Goal: Task Accomplishment & Management: Manage account settings

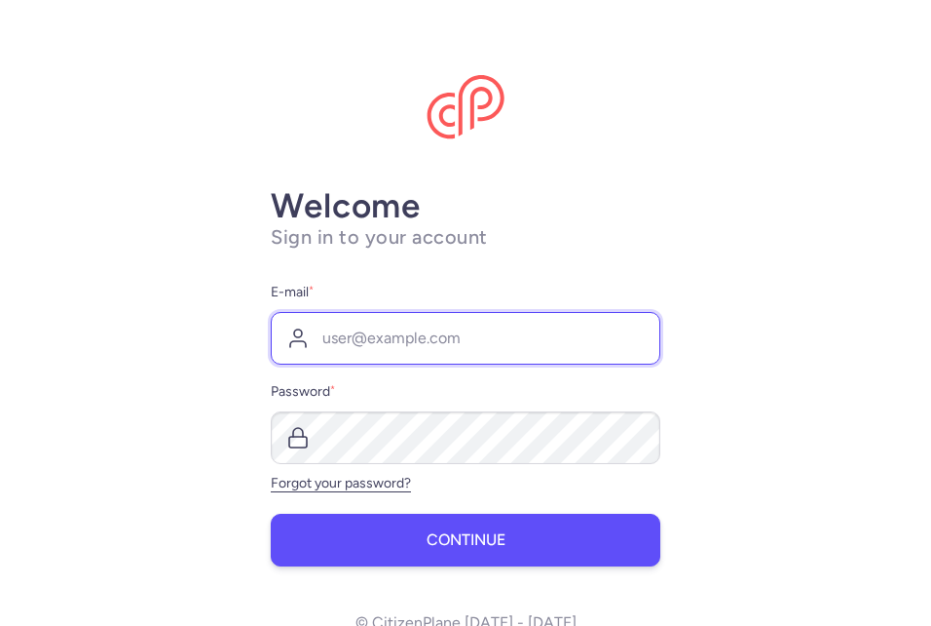
type input "[PERSON_NAME][EMAIL_ADDRESS][DOMAIN_NAME]"
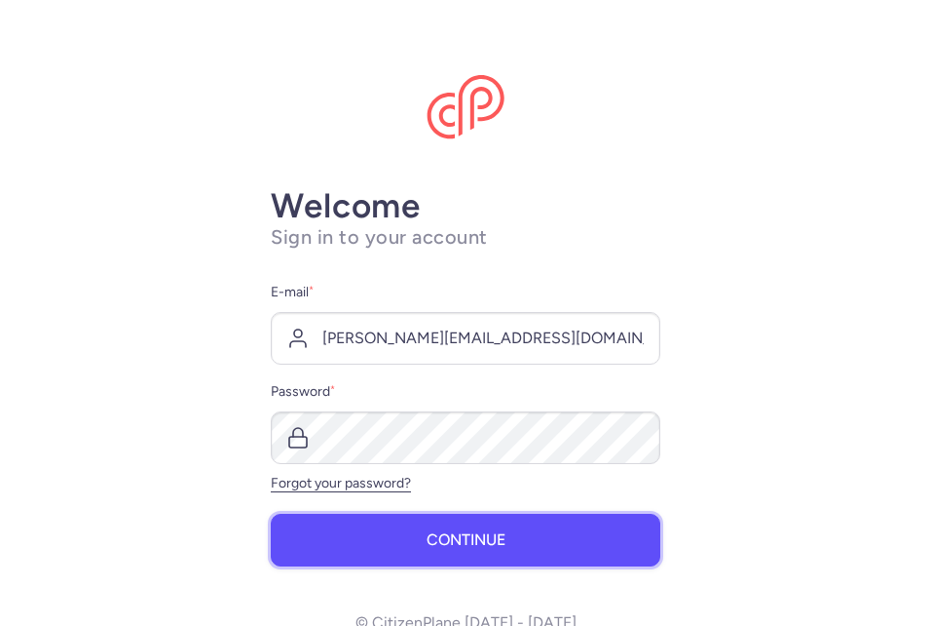
click at [416, 535] on button "Continue" at bounding box center [466, 539] width 390 height 53
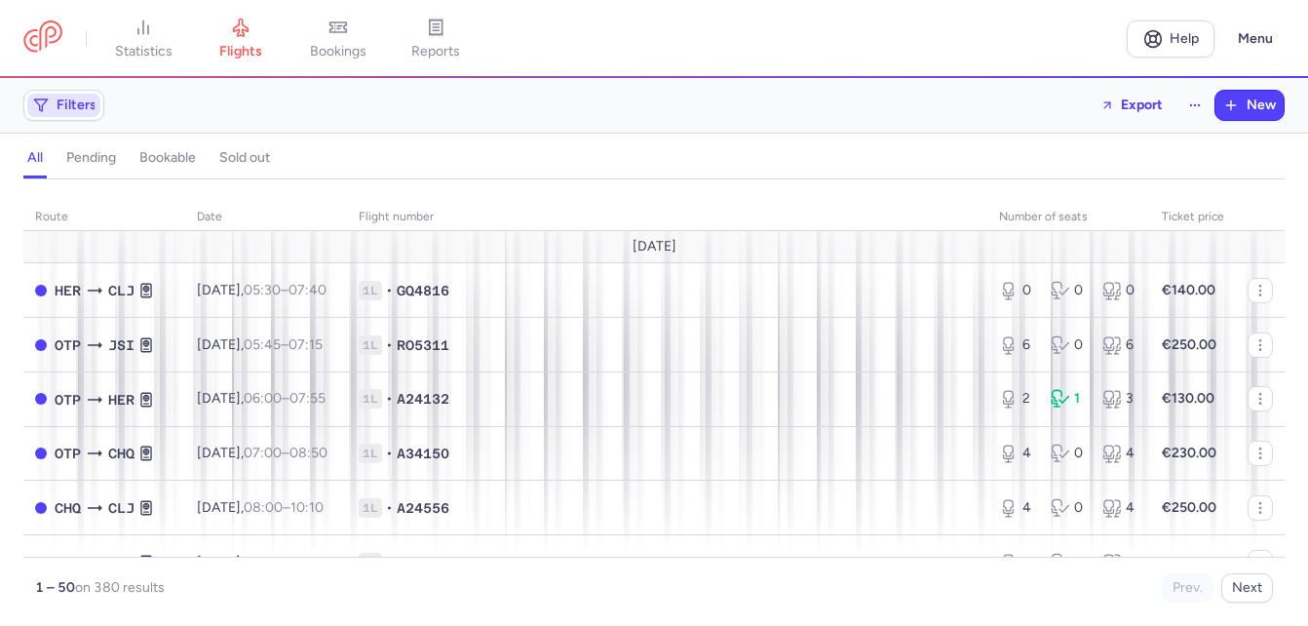
click at [68, 107] on span "Filters" at bounding box center [77, 105] width 40 height 16
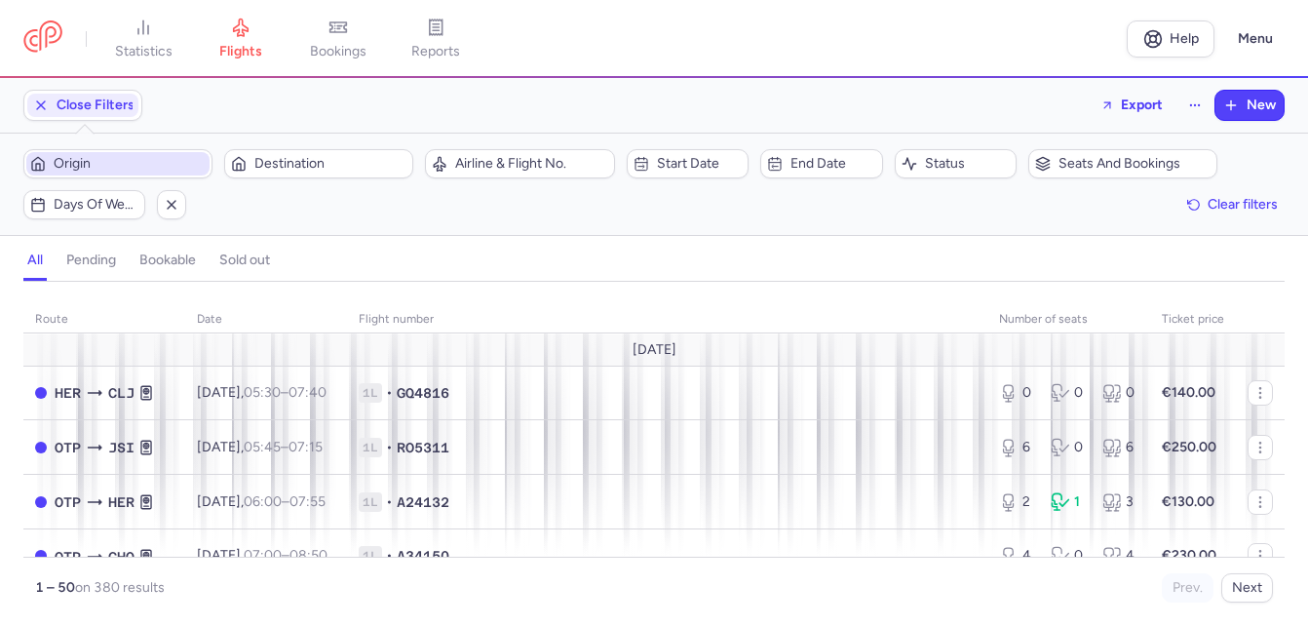
click at [97, 167] on span "Origin" at bounding box center [130, 164] width 152 height 16
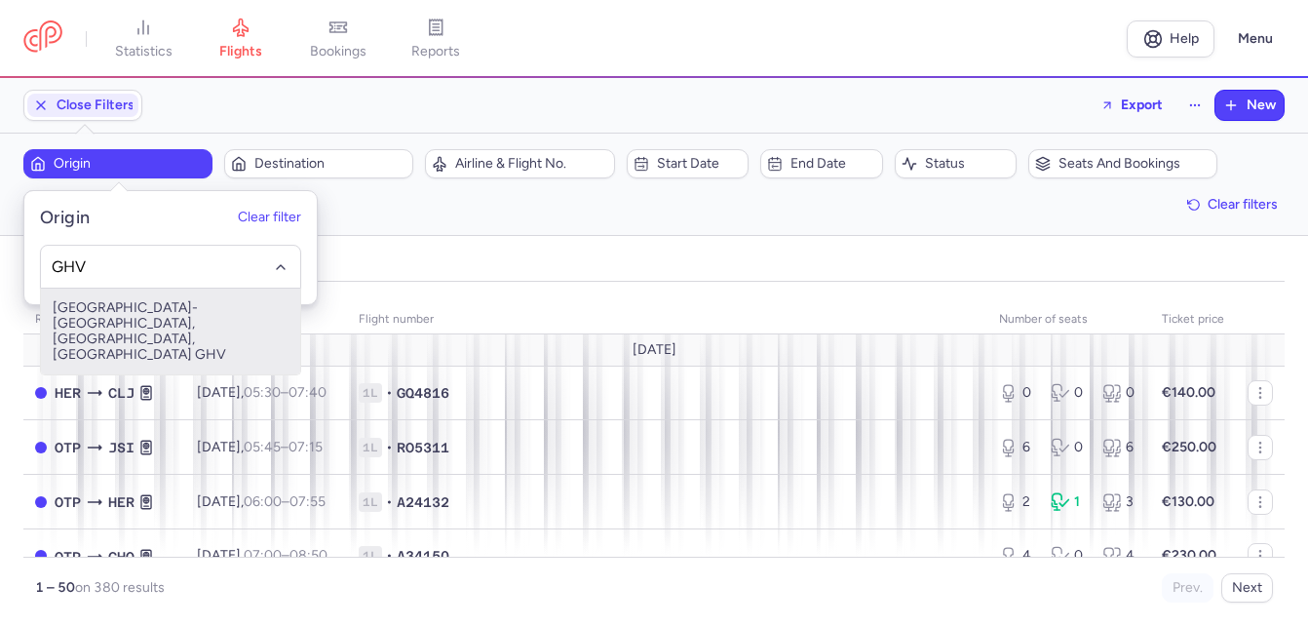
drag, startPoint x: 103, startPoint y: 318, endPoint x: 293, endPoint y: 236, distance: 206.9
click at [112, 317] on span "[GEOGRAPHIC_DATA]-[GEOGRAPHIC_DATA], [GEOGRAPHIC_DATA], [GEOGRAPHIC_DATA] GHV" at bounding box center [170, 331] width 259 height 86
type input "GHV"
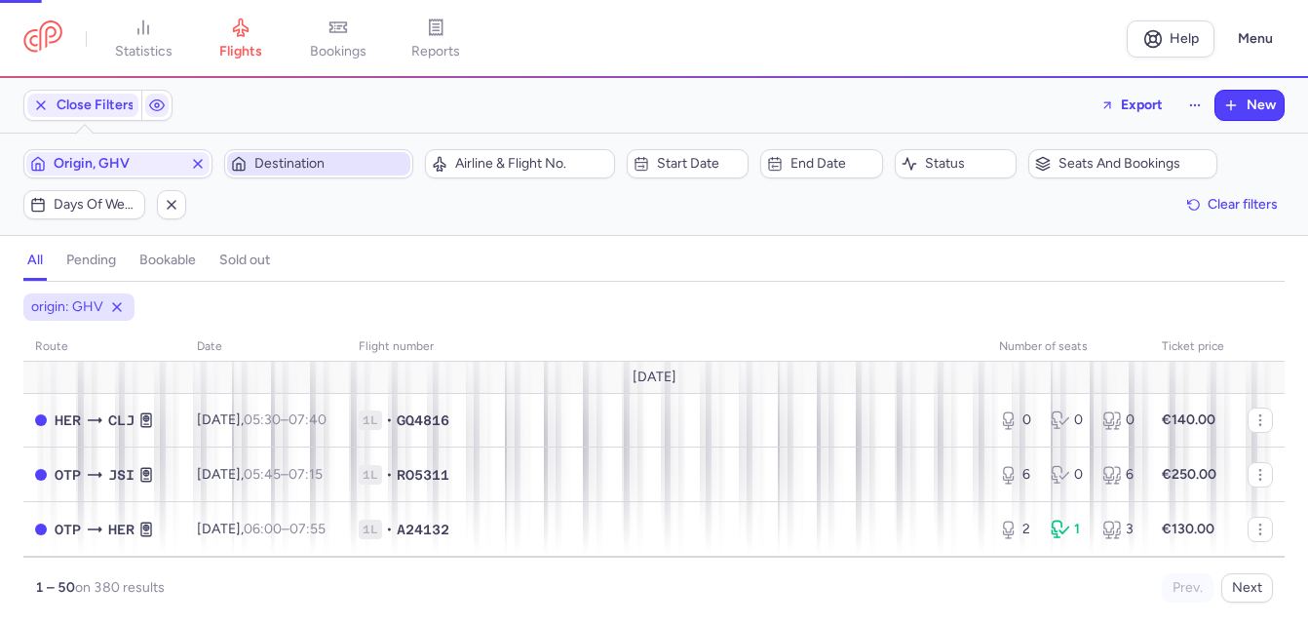
click at [326, 162] on span "Destination" at bounding box center [330, 164] width 152 height 16
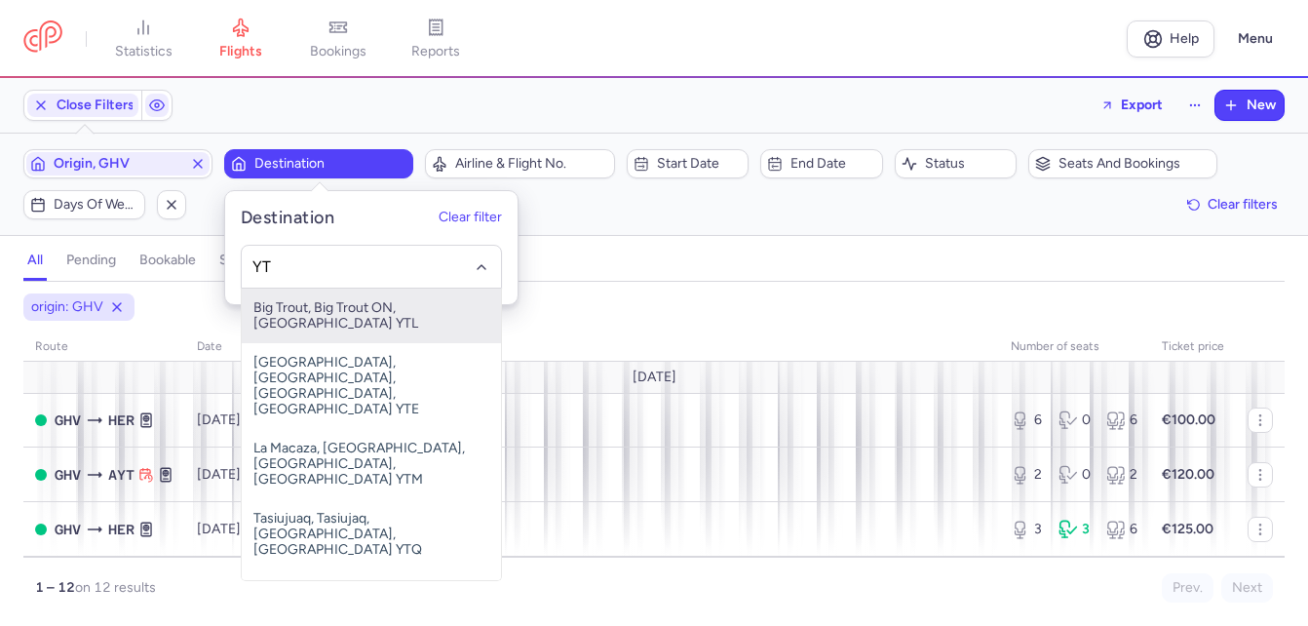
type input "Y"
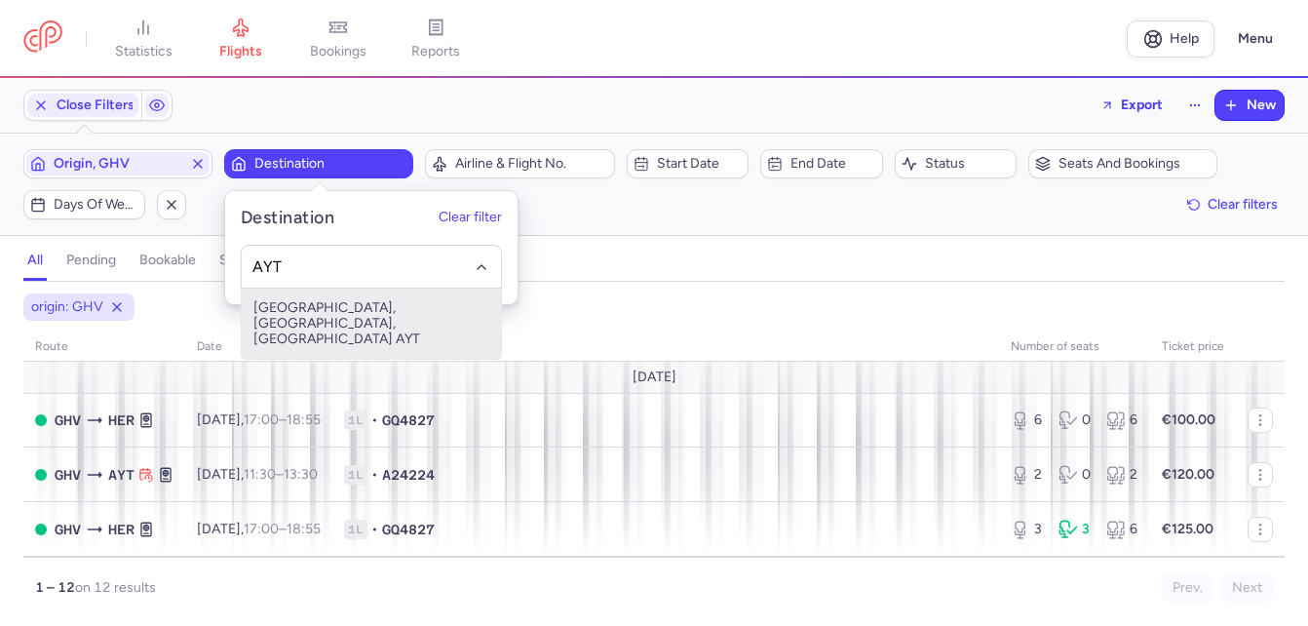
click at [309, 301] on span "[GEOGRAPHIC_DATA], [GEOGRAPHIC_DATA], [GEOGRAPHIC_DATA] AYT" at bounding box center [371, 323] width 259 height 70
type input "AYT"
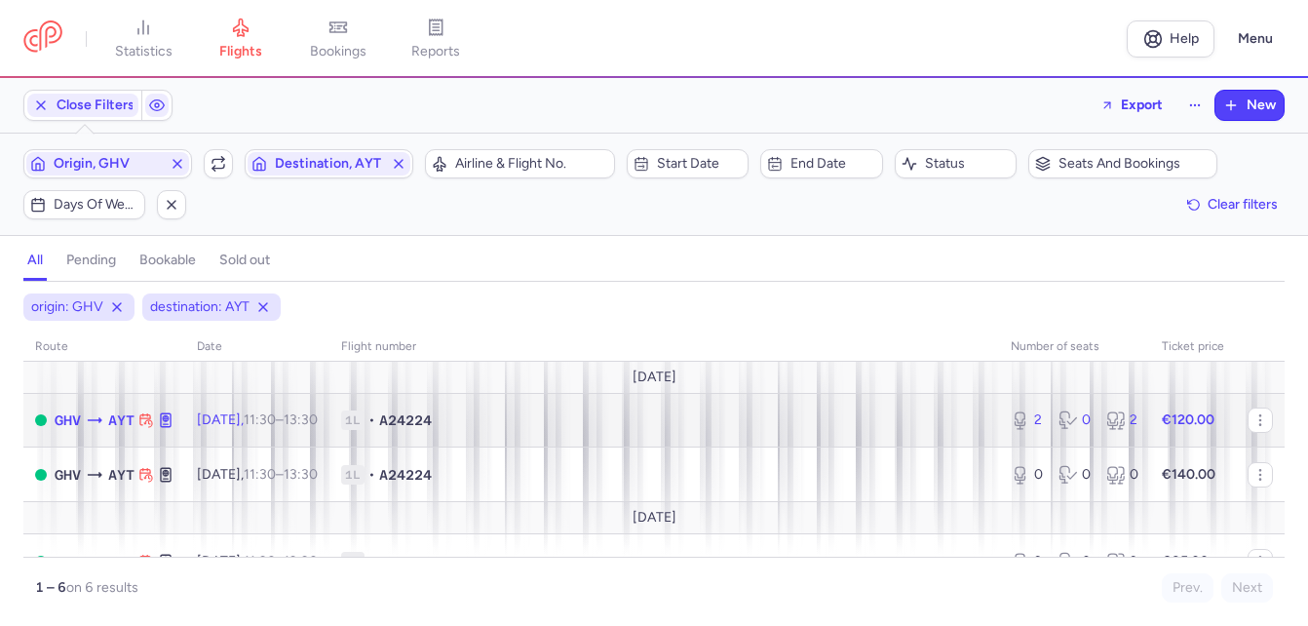
click at [276, 421] on time "11:30" at bounding box center [260, 419] width 32 height 17
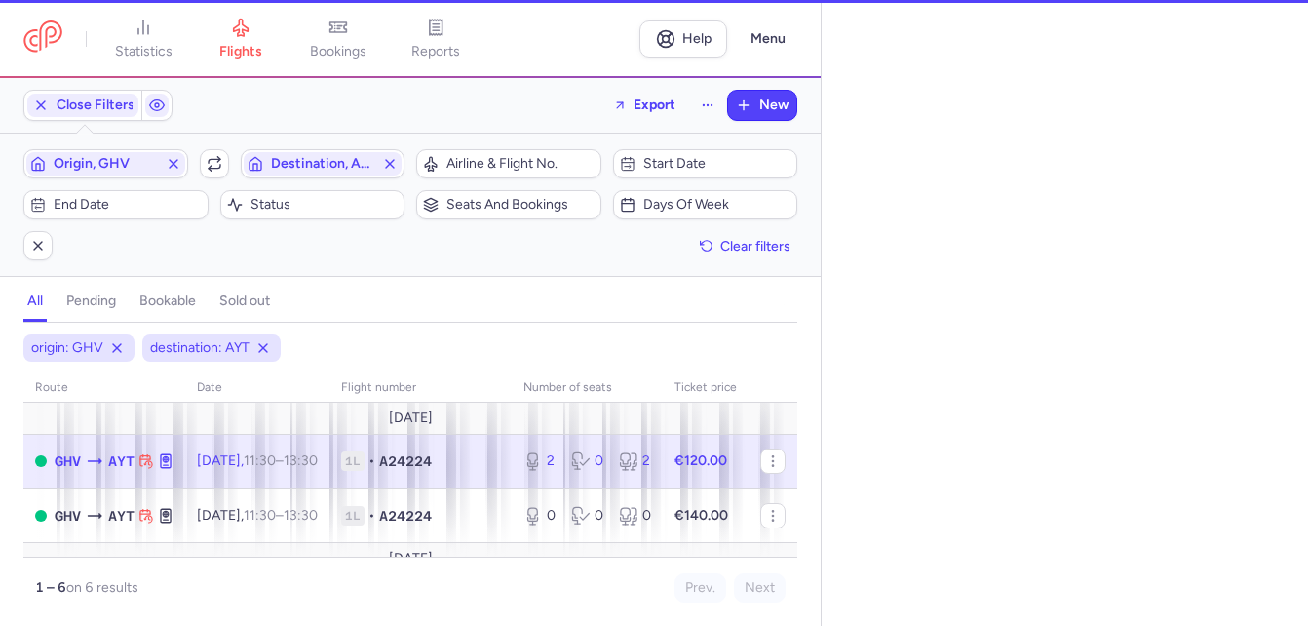
select select "hours"
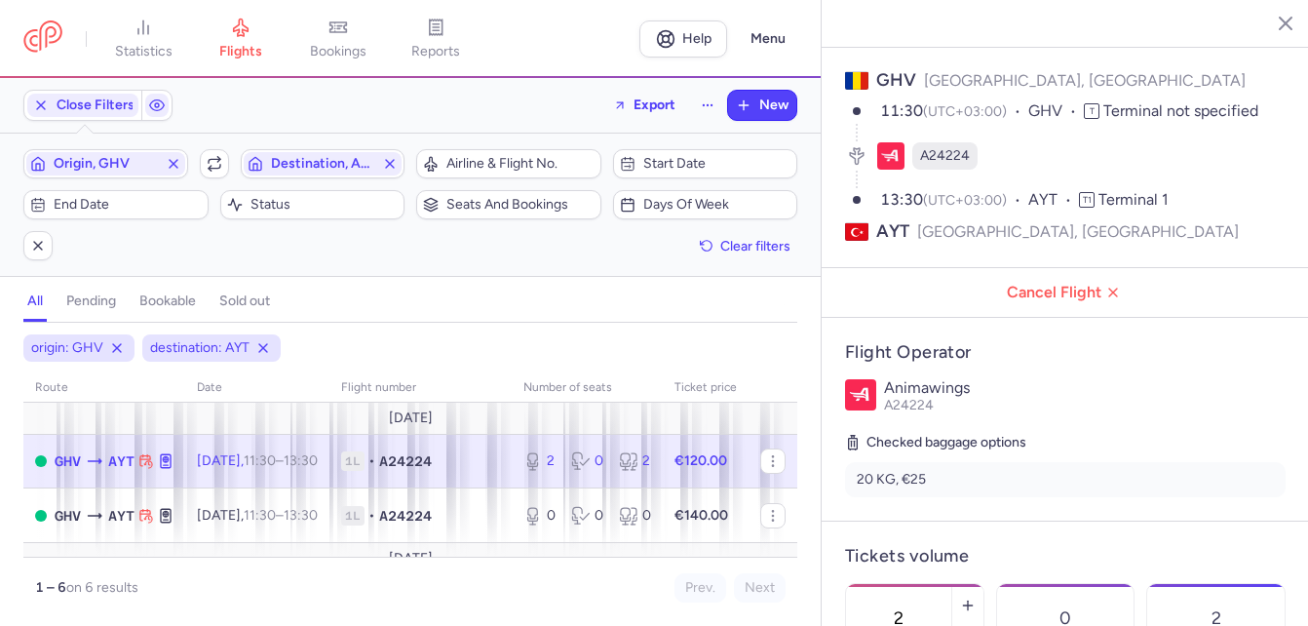
scroll to position [390, 0]
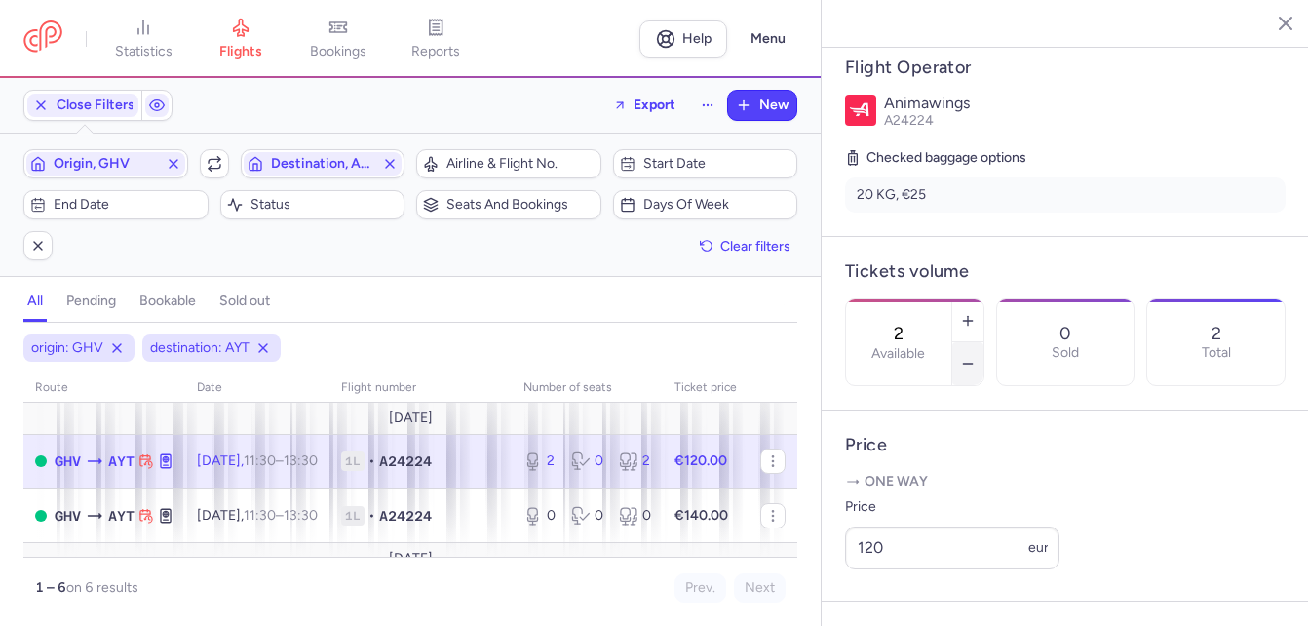
click at [930, 356] on icon "button" at bounding box center [968, 364] width 16 height 16
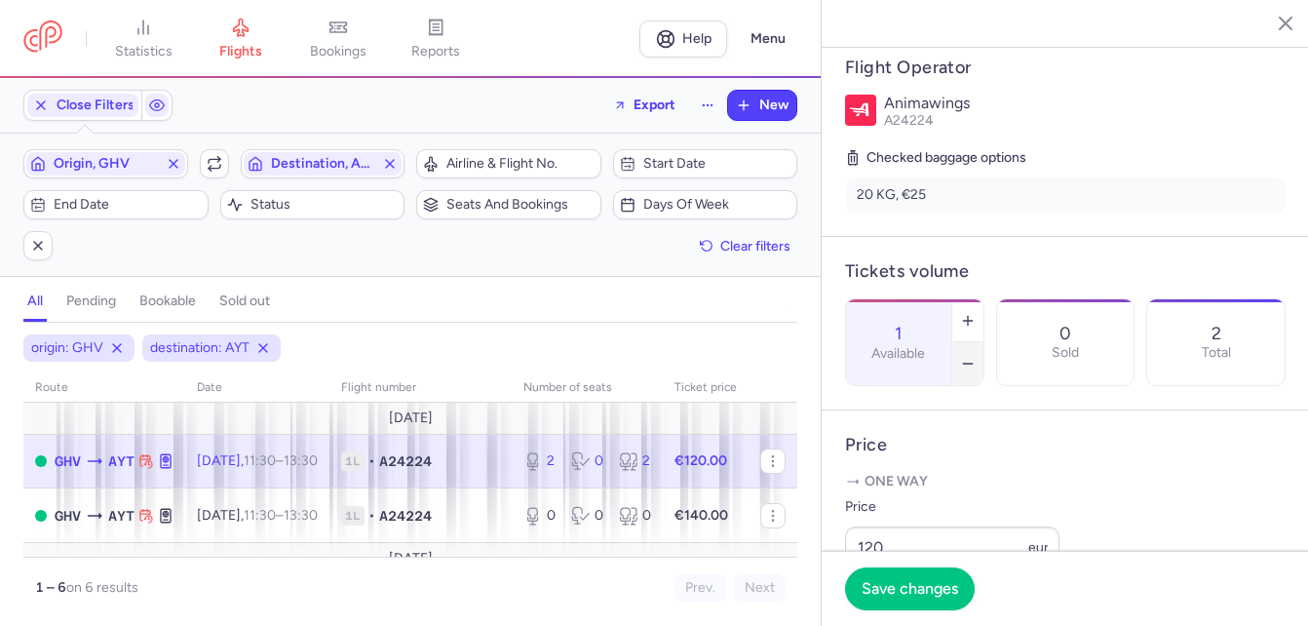
click at [930, 356] on icon "button" at bounding box center [968, 364] width 16 height 16
type input "0"
click at [905, 592] on span "Save changes" at bounding box center [909, 588] width 96 height 18
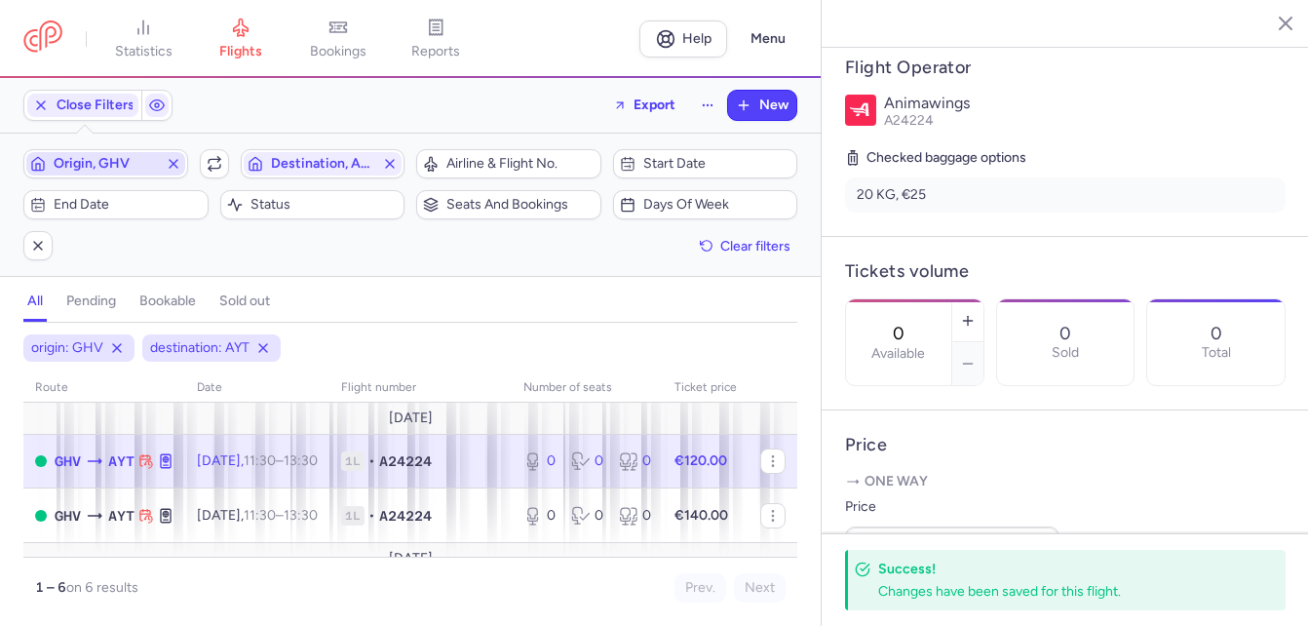
click at [176, 157] on icon "button" at bounding box center [174, 164] width 16 height 16
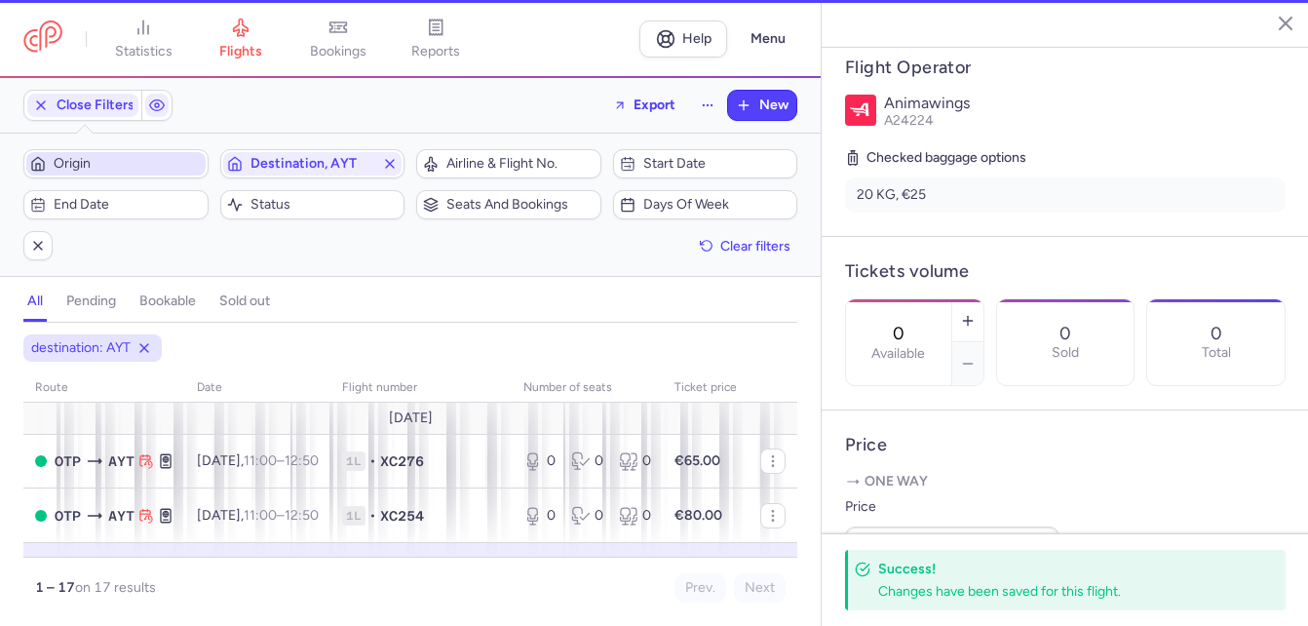
click at [106, 156] on span "Origin" at bounding box center [128, 164] width 148 height 16
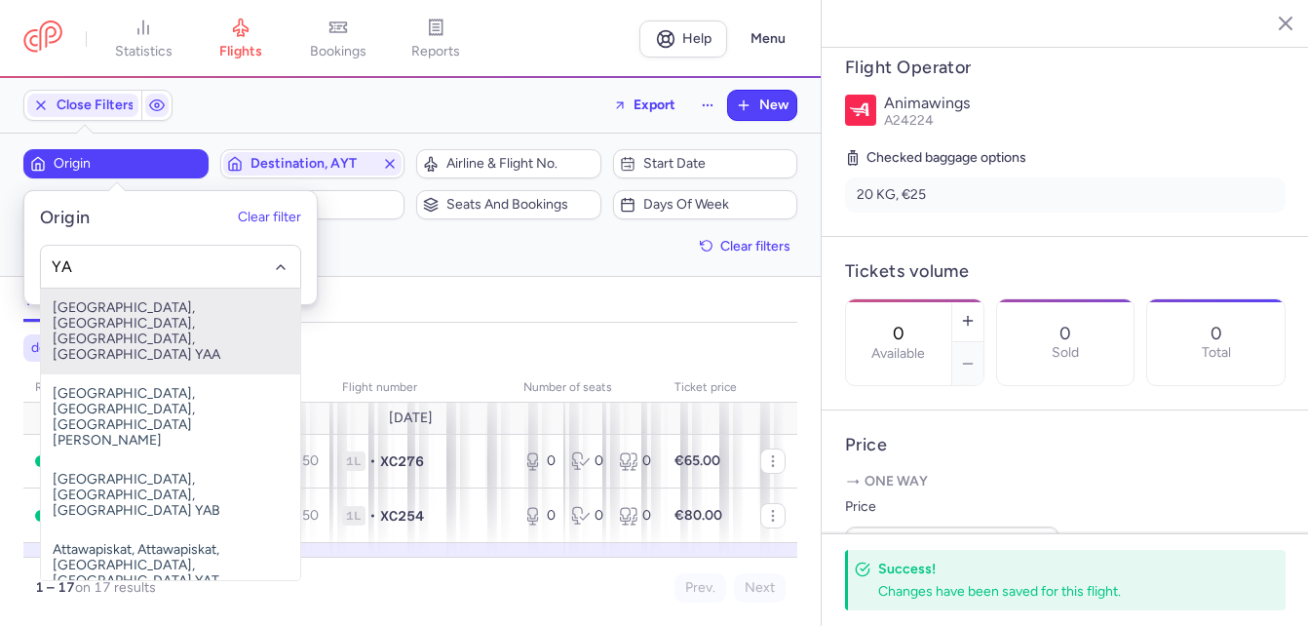
type input "Y"
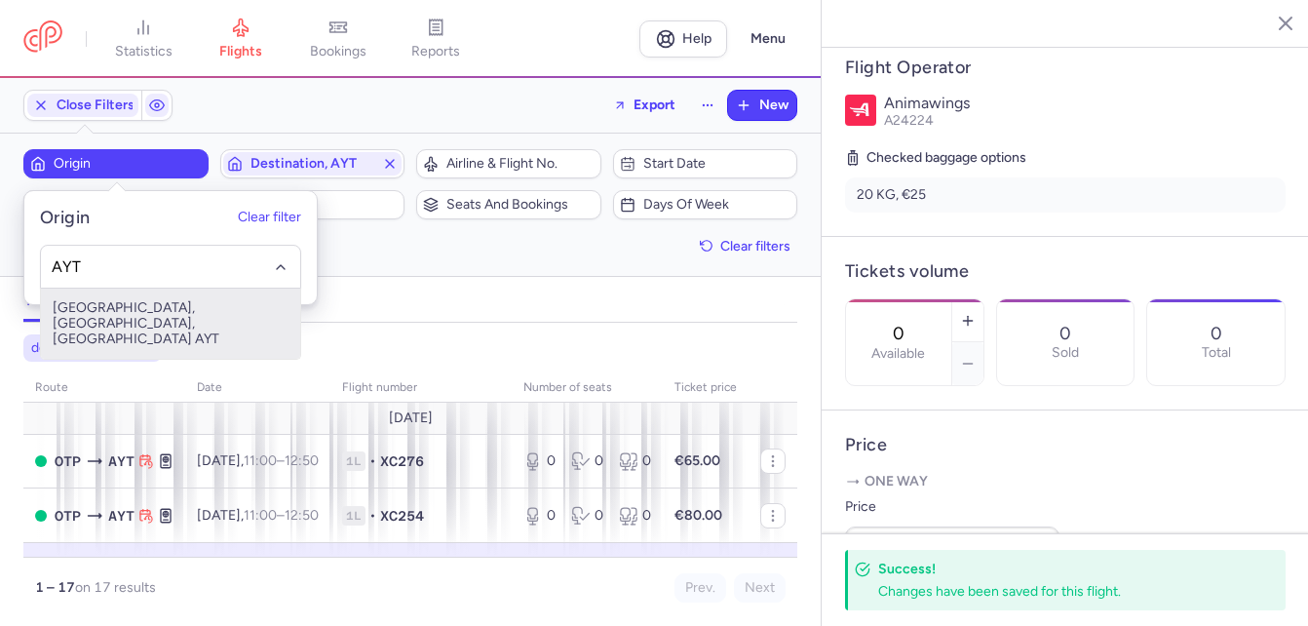
drag, startPoint x: 132, startPoint y: 307, endPoint x: 202, endPoint y: 259, distance: 84.9
click at [135, 309] on span "[GEOGRAPHIC_DATA], [GEOGRAPHIC_DATA], [GEOGRAPHIC_DATA] AYT" at bounding box center [170, 323] width 259 height 70
type input "AYT"
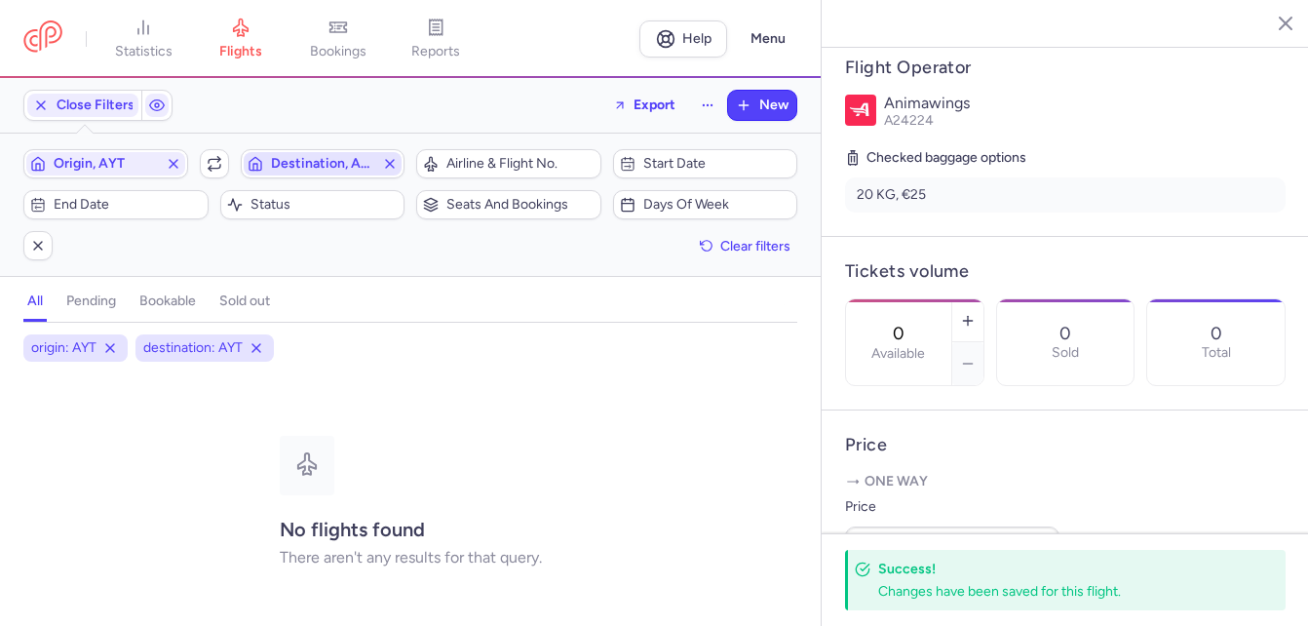
click at [286, 163] on span "Destination, AYT" at bounding box center [323, 164] width 104 height 16
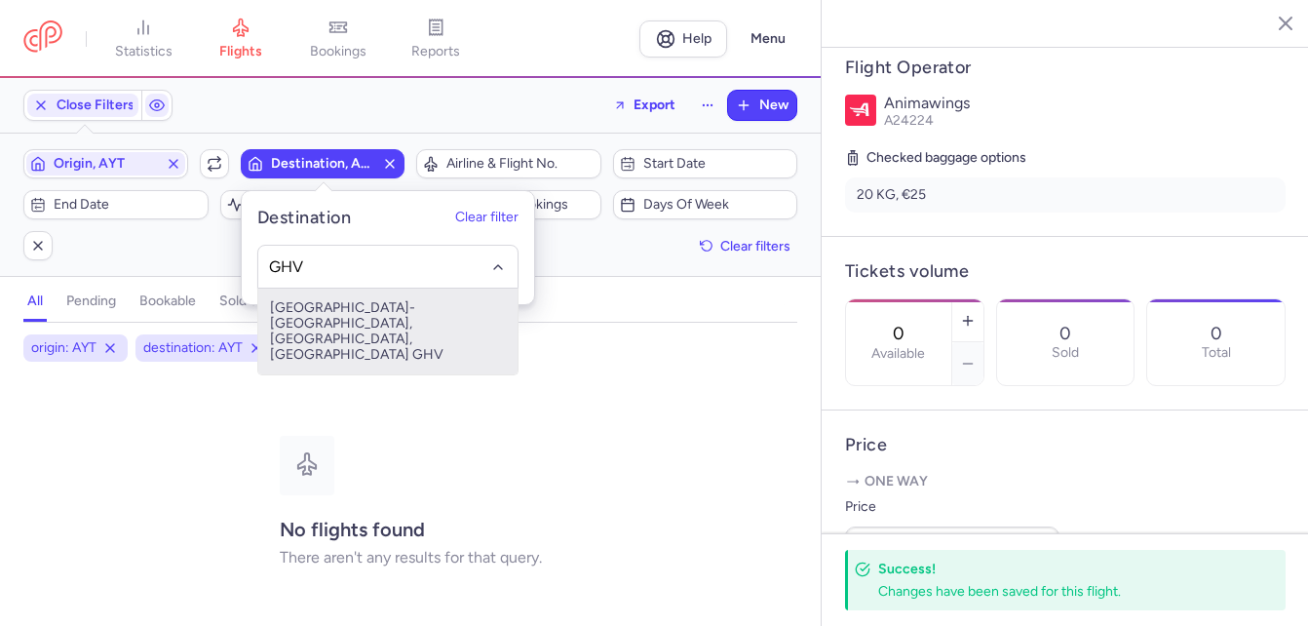
click at [326, 312] on span "[GEOGRAPHIC_DATA]-[GEOGRAPHIC_DATA], [GEOGRAPHIC_DATA], [GEOGRAPHIC_DATA] GHV" at bounding box center [387, 331] width 259 height 86
type input "GHV"
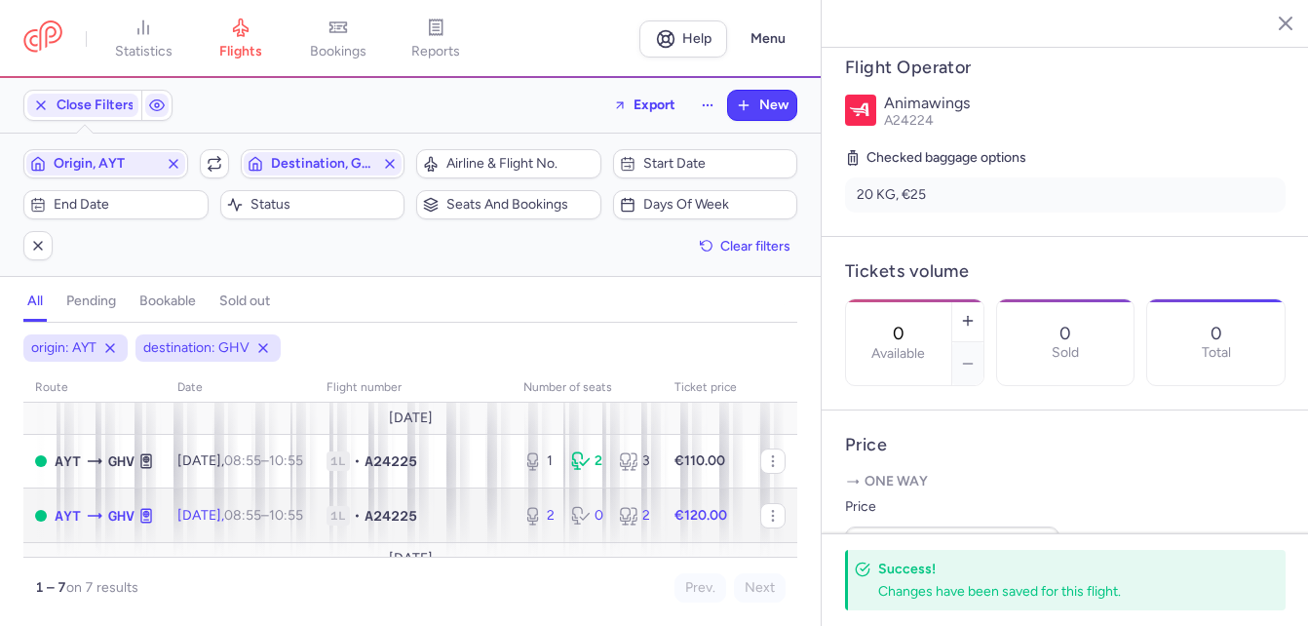
click at [255, 502] on td "[DATE] 08:55 – 10:55 +0" at bounding box center [240, 515] width 149 height 55
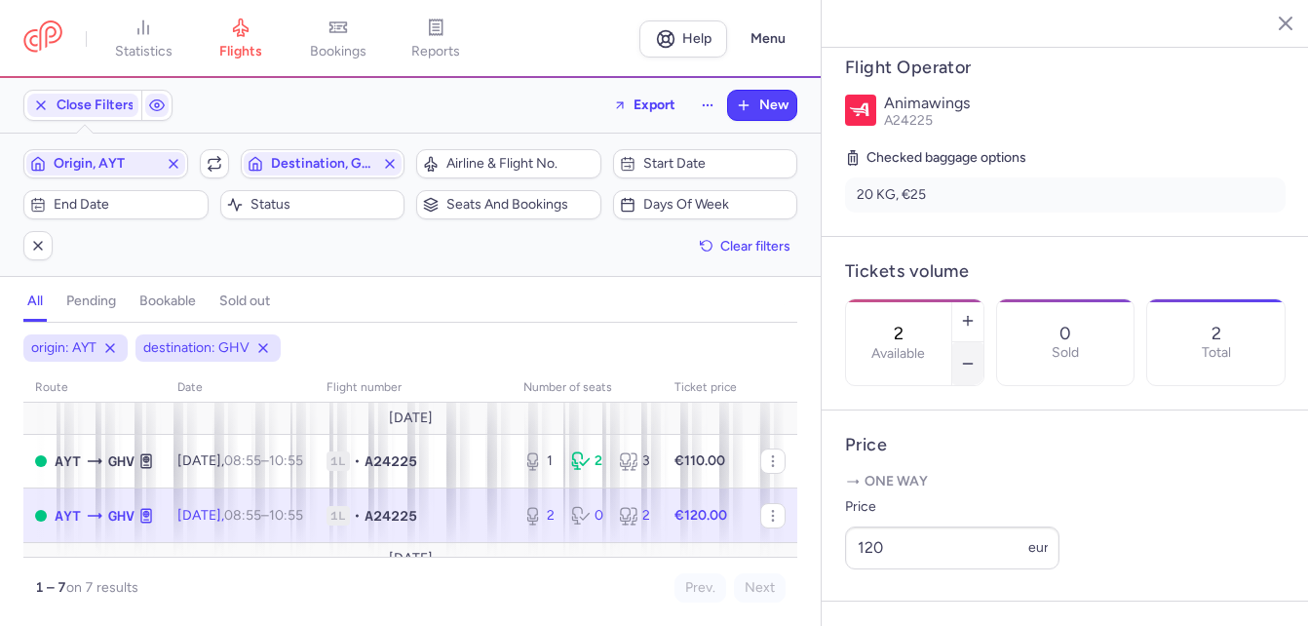
click at [930, 356] on icon "button" at bounding box center [968, 364] width 16 height 16
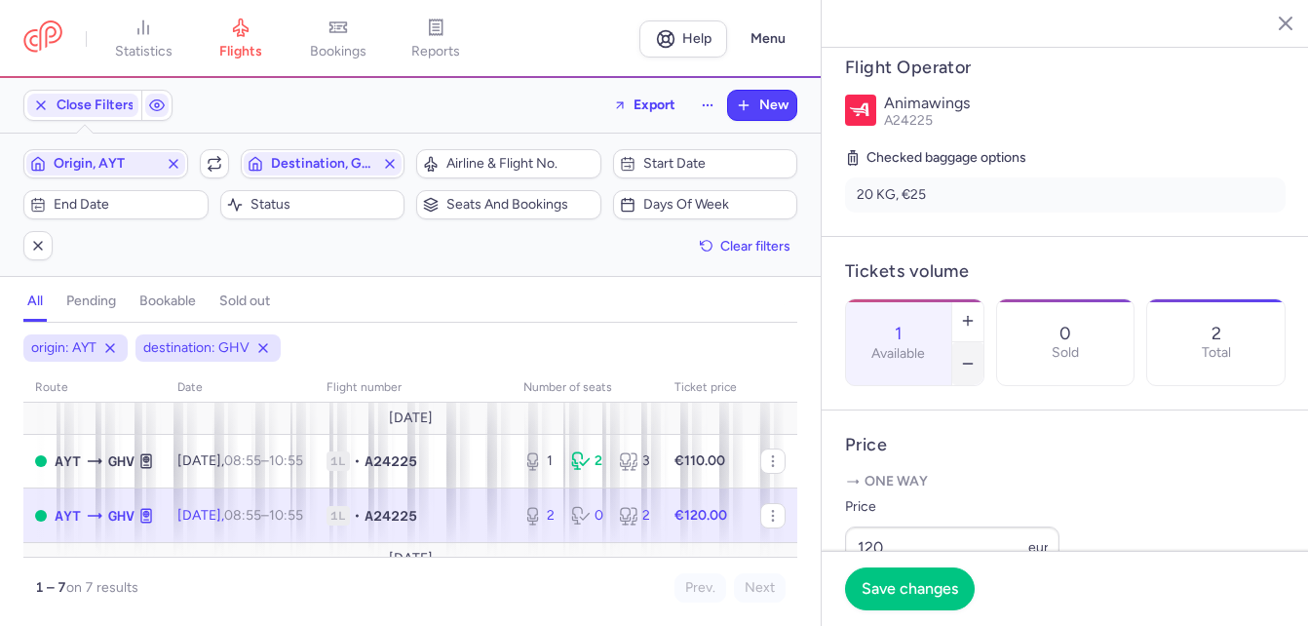
click at [930, 356] on icon "button" at bounding box center [968, 364] width 16 height 16
type input "0"
click at [904, 582] on span "Save changes" at bounding box center [909, 588] width 96 height 18
